Goal: Communication & Community: Answer question/provide support

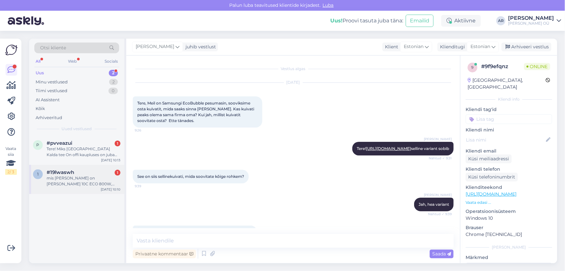
scroll to position [57, 0]
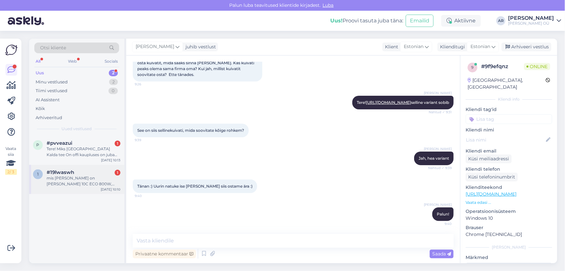
click at [80, 188] on div "1 #19lwaswh 1 mis [PERSON_NAME] on [PERSON_NAME] 10C ECO 800W, Highway ja Kaabo…" at bounding box center [76, 179] width 95 height 29
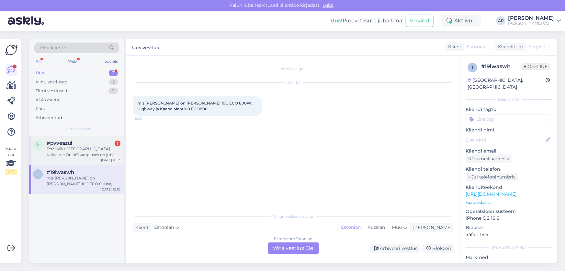
click at [98, 154] on div "Tere! Miks [GEOGRAPHIC_DATA] Kalda tee On offi kaupluses on juba pikemat aega a…" at bounding box center [84, 152] width 74 height 12
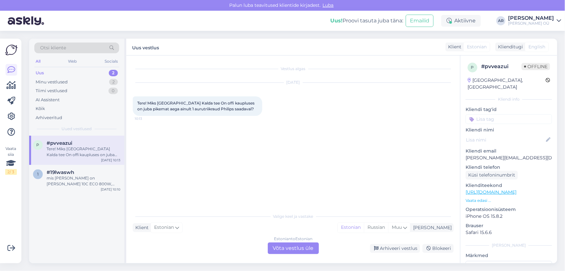
click at [283, 246] on div "Estonian to Estonian Võta vestlus üle" at bounding box center [293, 248] width 51 height 12
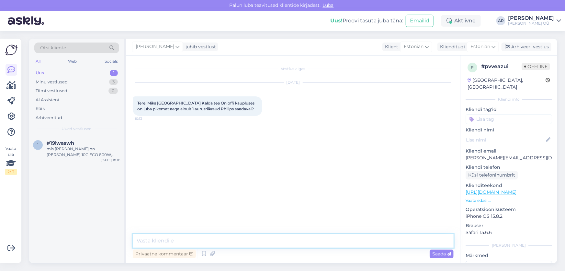
click at [242, 239] on textarea at bounding box center [293, 241] width 321 height 14
click at [493, 189] on link "[URL][DOMAIN_NAME]" at bounding box center [491, 192] width 51 height 6
drag, startPoint x: 247, startPoint y: 233, endPoint x: 244, endPoint y: 236, distance: 4.4
click at [246, 234] on div "Vestlus algas [DATE] Tere! Miks [GEOGRAPHIC_DATA] Kalda tee On offi kaupluses o…" at bounding box center [293, 158] width 334 height 207
click at [240, 240] on textarea "Tere!" at bounding box center [293, 241] width 321 height 14
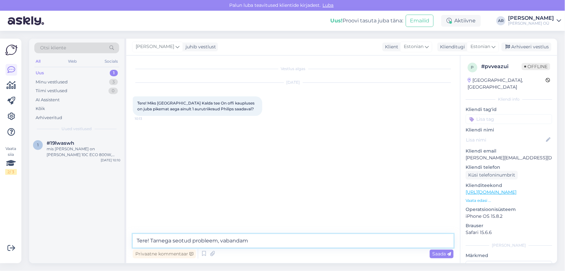
type textarea "Tere! Tarnega seotud probleem, vabandame"
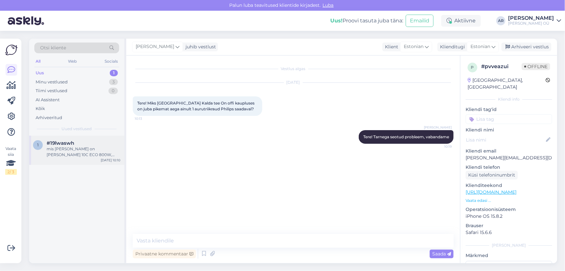
click at [60, 149] on div "mis [PERSON_NAME] on [PERSON_NAME] 10C ECO 800W, Highway ja Kaabo Mantis 8 ECO8…" at bounding box center [84, 152] width 74 height 12
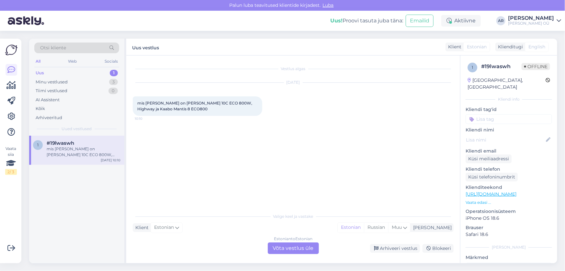
click at [491, 191] on link "[URL][DOMAIN_NAME]" at bounding box center [491, 194] width 51 height 6
drag, startPoint x: 214, startPoint y: 102, endPoint x: 195, endPoint y: 103, distance: 19.1
click at [195, 103] on span "mis [PERSON_NAME] on [PERSON_NAME] 10C ECO 800W, Highway ja Kaabo Mantis 8 ECO8…" at bounding box center [195, 105] width 116 height 11
drag, startPoint x: 225, startPoint y: 103, endPoint x: 175, endPoint y: 104, distance: 49.6
click at [175, 104] on span "mis [PERSON_NAME] on [PERSON_NAME] 10C ECO 800W, Highway ja Kaabo Mantis 8 ECO8…" at bounding box center [195, 105] width 116 height 11
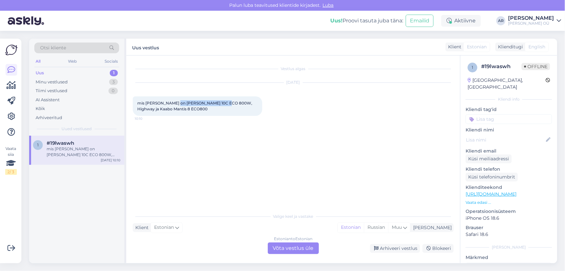
copy span "Skywalker 10C ECO 800W"
drag, startPoint x: 187, startPoint y: 113, endPoint x: 129, endPoint y: 101, distance: 59.7
click at [129, 101] on div "Vestlus algas [DATE] mis [PERSON_NAME] on Kaabo Skywalker 10C ECO 800W, Highway…" at bounding box center [293, 158] width 334 height 207
copy span "mis [PERSON_NAME] on [PERSON_NAME] 10C ECO 800W, Highway ja Kaabo Mantis 8 ECO8…"
click at [304, 248] on div "Estonian to Estonian Võta vestlus üle" at bounding box center [293, 248] width 51 height 12
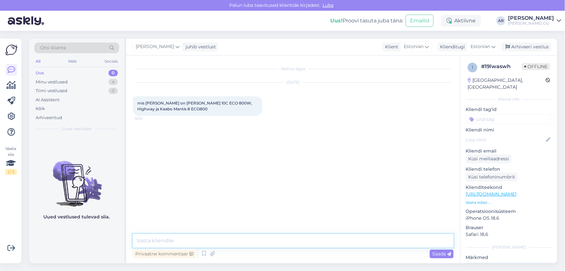
click at [261, 235] on textarea at bounding box center [293, 241] width 321 height 14
type textarea "Tere!"
click at [215, 256] on icon at bounding box center [212, 254] width 9 height 10
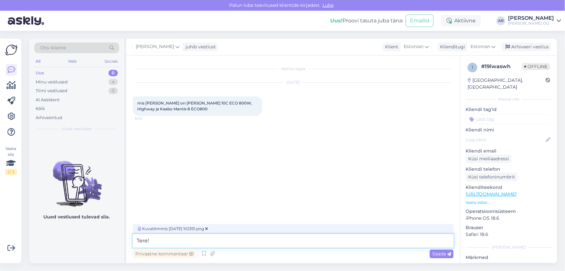
click at [180, 238] on textarea "Tere!" at bounding box center [293, 241] width 321 height 14
click at [178, 241] on textarea "Tere!" at bounding box center [293, 241] width 321 height 14
click at [435, 256] on span "Saada" at bounding box center [442, 253] width 19 height 6
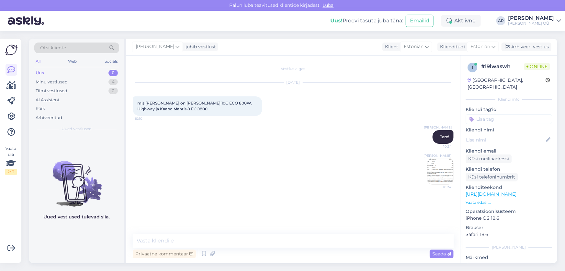
click at [436, 172] on img at bounding box center [441, 171] width 26 height 26
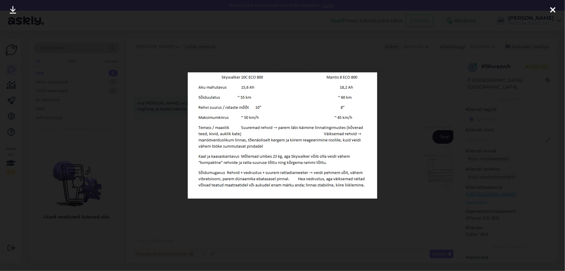
click at [455, 107] on div at bounding box center [282, 135] width 565 height 271
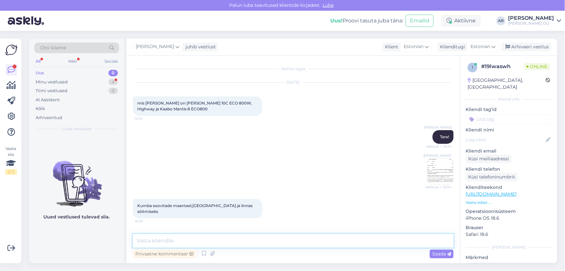
click at [202, 245] on textarea at bounding box center [293, 241] width 321 height 14
click at [210, 238] on textarea at bounding box center [293, 241] width 321 height 14
click at [227, 210] on div "Kumba soovitade maanteel,[GEOGRAPHIC_DATA] ja linnas sõitmiseks 10:29" at bounding box center [198, 208] width 130 height 19
click at [226, 207] on span "Kumba soovitade maanteel,[GEOGRAPHIC_DATA] ja linnas sõitmiseks" at bounding box center [195, 208] width 116 height 11
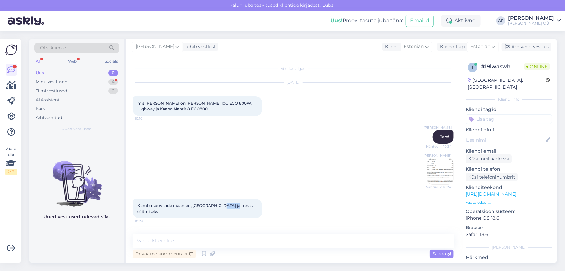
click at [224, 205] on span "Kumba soovitade maanteel,[GEOGRAPHIC_DATA] ja linnas sõitmiseks" at bounding box center [195, 208] width 116 height 11
click at [163, 242] on textarea at bounding box center [293, 241] width 321 height 14
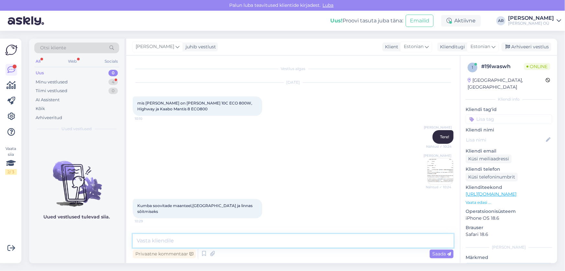
paste textarea "Kui sina peamiselt sõidad maanteel ja [GEOGRAPHIC_DATA], vahel linnas, siis Sky…"
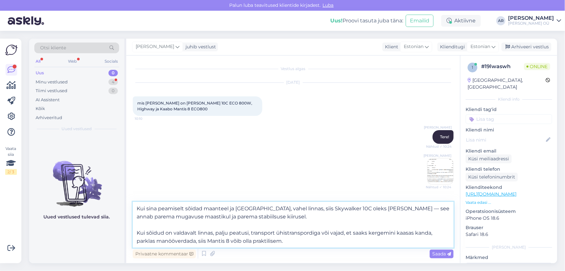
drag, startPoint x: 158, startPoint y: 207, endPoint x: 145, endPoint y: 207, distance: 12.3
click at [145, 207] on textarea "Kui sina peamiselt sõidad maanteel ja [GEOGRAPHIC_DATA], vahel linnas, siis Sky…" at bounding box center [293, 225] width 321 height 46
type textarea "Kui peamiselt sõidad maanteel ja maastikul, vahel linnas, siis Skywalker 10C ol…"
click at [434, 255] on span "Saada" at bounding box center [442, 253] width 19 height 6
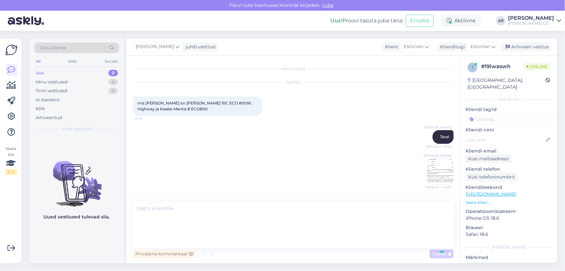
scroll to position [54, 0]
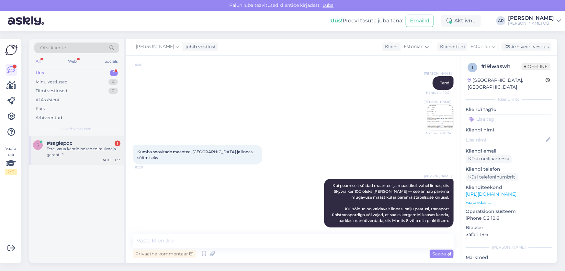
click at [85, 146] on div "Tere, kaua kehtib bosch tolmuimeja garantii?" at bounding box center [84, 152] width 74 height 12
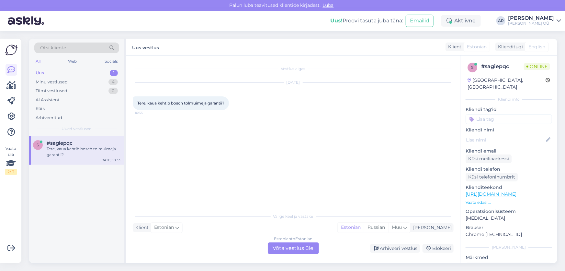
scroll to position [0, 0]
click at [304, 247] on div "Estonian to Estonian Võta vestlus üle" at bounding box center [293, 248] width 51 height 12
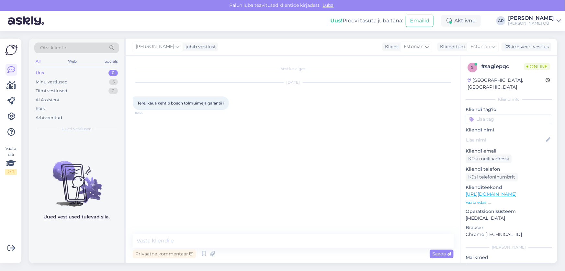
click at [244, 232] on div "Vestlus algas [DATE] Tere, kaua kehtib bosch tolmuimeja garantii? 10:33 Privaat…" at bounding box center [293, 158] width 334 height 207
click at [240, 238] on textarea at bounding box center [293, 241] width 321 height 14
type textarea "Tere! 2 aastat"
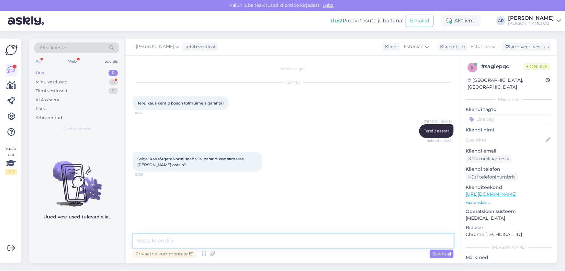
click at [159, 243] on textarea at bounding box center [293, 241] width 321 height 14
click at [158, 243] on textarea at bounding box center [293, 241] width 321 height 14
type textarea "Jah saab tuua lähimasse ONOFF kauplusse"
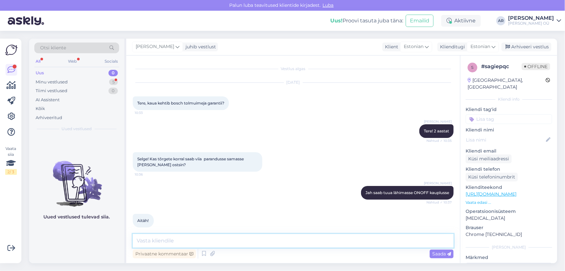
scroll to position [6, 0]
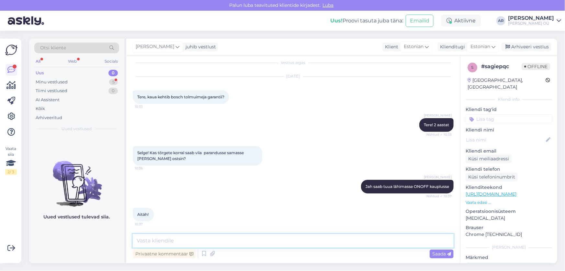
click at [164, 237] on textarea at bounding box center [293, 241] width 321 height 14
type textarea "Palun!"
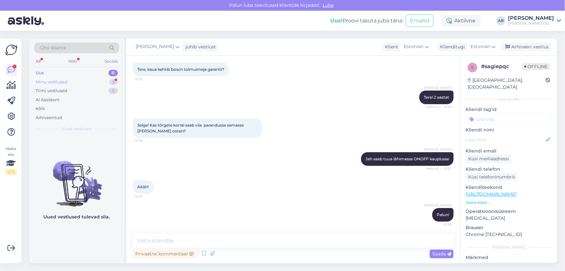
click at [88, 83] on div "Minu vestlused 5" at bounding box center [76, 81] width 85 height 9
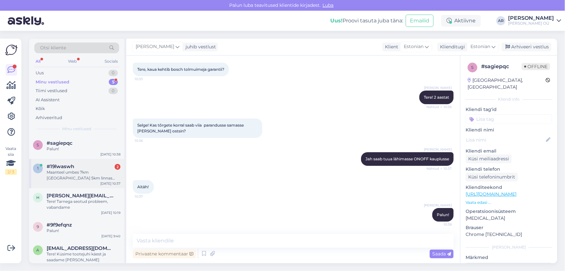
click at [89, 180] on div "Maanteel umbes 7km [GEOGRAPHIC_DATA] 5km linnas 3/4km" at bounding box center [84, 175] width 74 height 12
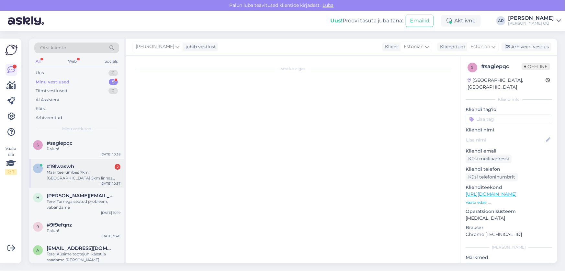
scroll to position [110, 0]
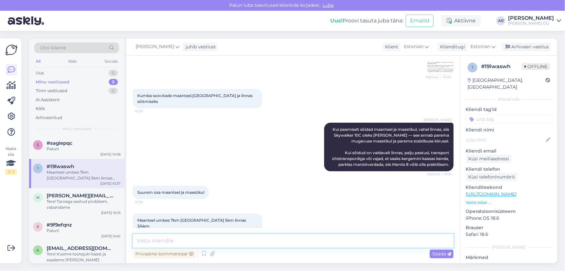
click at [161, 239] on textarea at bounding box center [293, 241] width 321 height 14
click at [158, 239] on textarea at bounding box center [293, 241] width 321 height 14
click at [154, 239] on textarea at bounding box center [293, 241] width 321 height 14
click at [149, 239] on textarea at bounding box center [293, 241] width 321 height 14
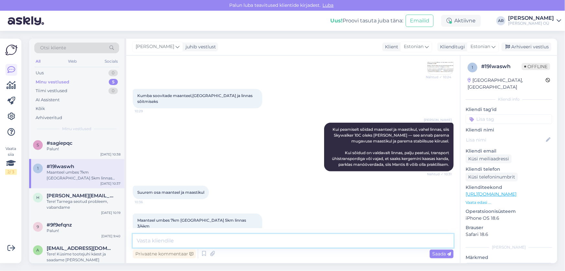
click at [149, 239] on textarea at bounding box center [293, 241] width 321 height 14
click at [148, 238] on textarea at bounding box center [293, 241] width 321 height 14
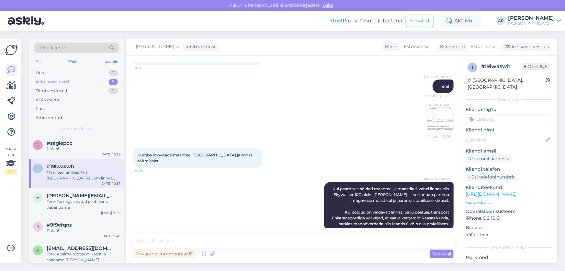
scroll to position [0, 0]
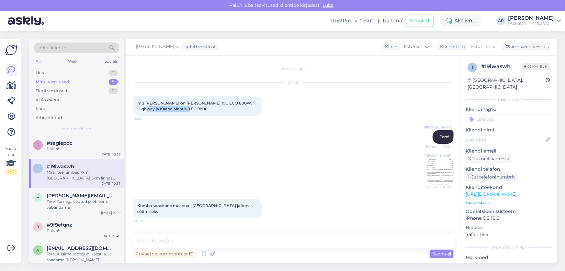
drag, startPoint x: 189, startPoint y: 110, endPoint x: 136, endPoint y: 107, distance: 52.9
click at [136, 107] on div "mis [PERSON_NAME] on [PERSON_NAME] 10C ECO 800W, Highway ja Kaabo Mantis 8 ECO8…" at bounding box center [198, 105] width 130 height 19
copy span "Kaabo Mantis 8 ECO800"
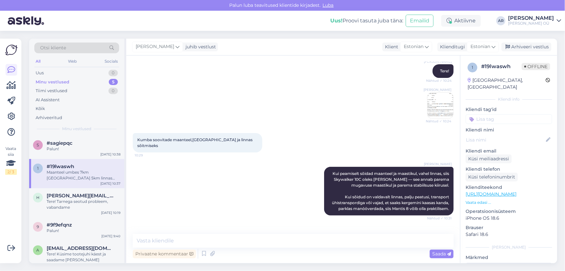
scroll to position [110, 0]
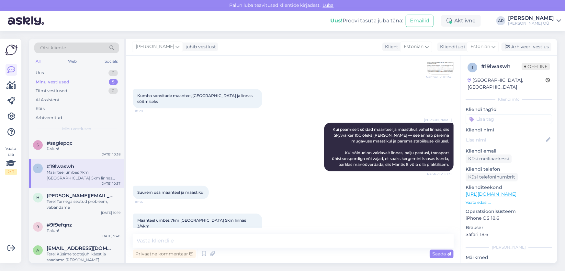
drag, startPoint x: 169, startPoint y: 233, endPoint x: 169, endPoint y: 237, distance: 4.2
click at [169, 237] on div "Vestlus algas [DATE] mis [PERSON_NAME] on [PERSON_NAME] 10C ECO 800W, Highway j…" at bounding box center [293, 158] width 334 height 207
click at [169, 238] on textarea at bounding box center [293, 241] width 321 height 14
paste textarea "Kaabo Mantis 8 ECO800"
type textarea "Kaabo Mantis 8 ECO800 pigem see"
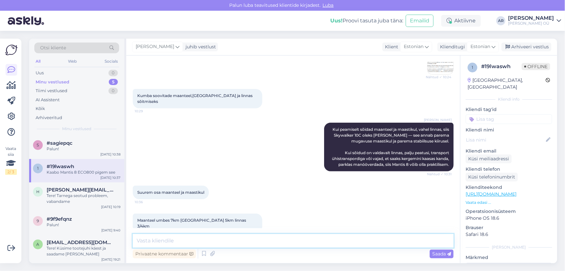
scroll to position [137, 0]
